Goal: Information Seeking & Learning: Learn about a topic

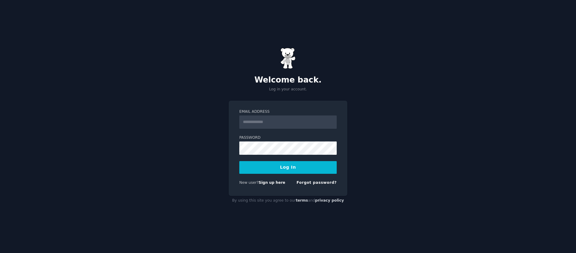
click at [278, 123] on input "Email Address" at bounding box center [287, 122] width 97 height 13
type input "**********"
click at [298, 165] on button "Log In" at bounding box center [287, 167] width 97 height 13
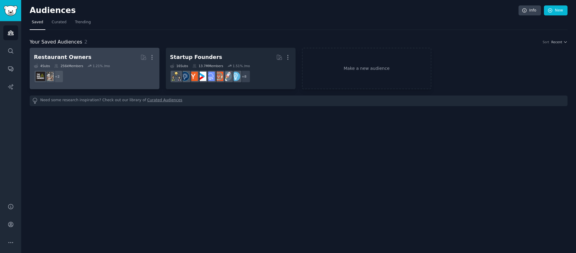
click at [113, 76] on dd "+ 2" at bounding box center [94, 76] width 121 height 17
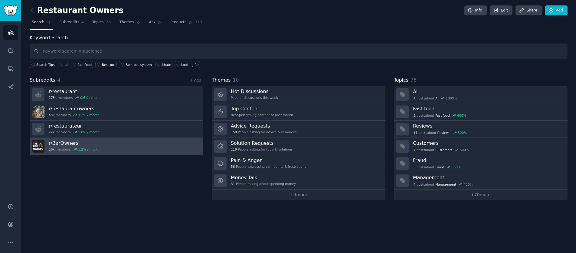
click at [116, 149] on link "r/ BarOwners 16k members 1.2 % / month" at bounding box center [117, 146] width 174 height 17
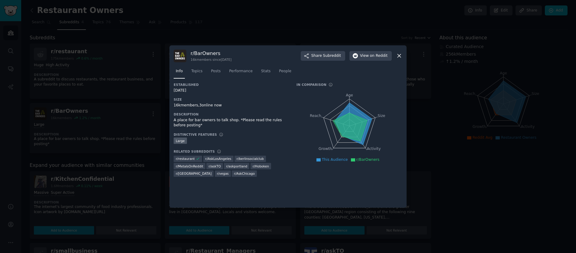
click at [153, 133] on div at bounding box center [288, 126] width 576 height 253
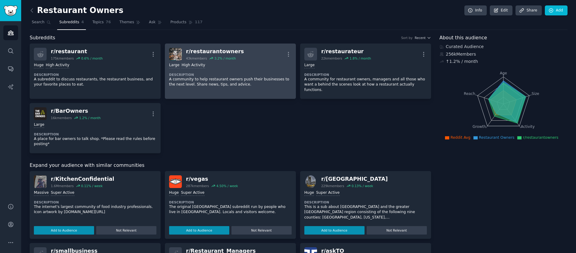
click at [238, 49] on div "r/ restaurantowners 43k members 3.2 % / month More" at bounding box center [230, 54] width 123 height 13
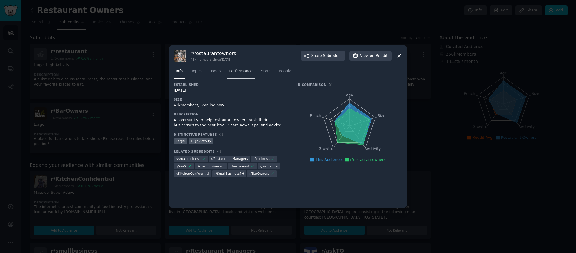
click at [241, 74] on link "Performance" at bounding box center [241, 73] width 28 height 12
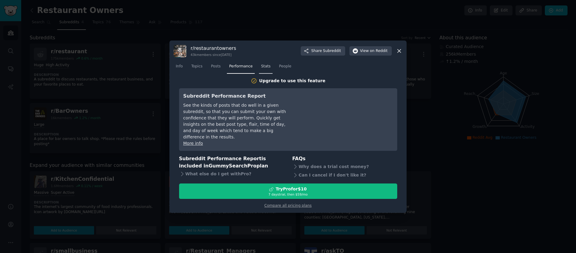
click at [261, 69] on span "Stats" at bounding box center [265, 66] width 9 height 5
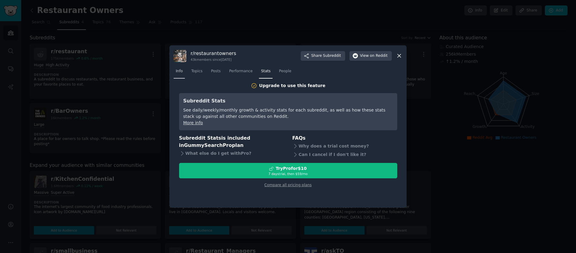
click at [179, 69] on span "Info" at bounding box center [179, 71] width 7 height 5
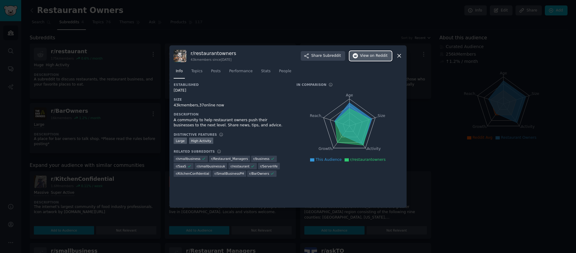
click at [373, 56] on span "on Reddit" at bounding box center [379, 55] width 18 height 5
click at [402, 56] on icon at bounding box center [399, 56] width 6 height 6
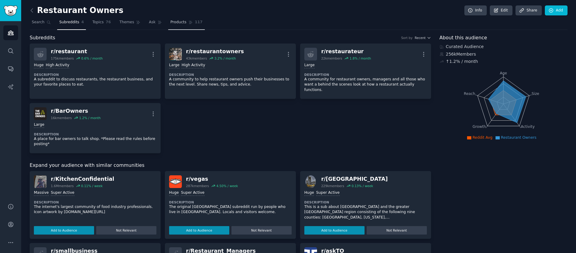
click at [180, 24] on span "Products" at bounding box center [178, 22] width 16 height 5
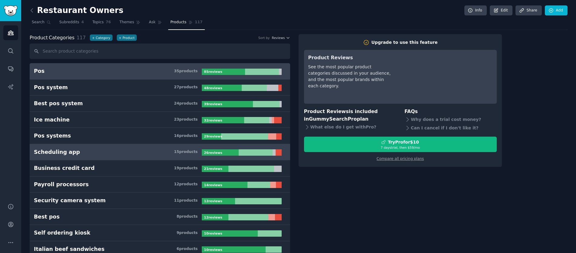
click at [82, 152] on h3 "Scheduling app 15 product s" at bounding box center [118, 153] width 168 height 8
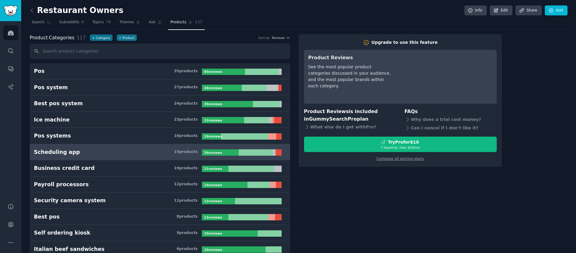
click at [62, 152] on div "Scheduling app" at bounding box center [57, 153] width 46 height 8
